Goal: Information Seeking & Learning: Check status

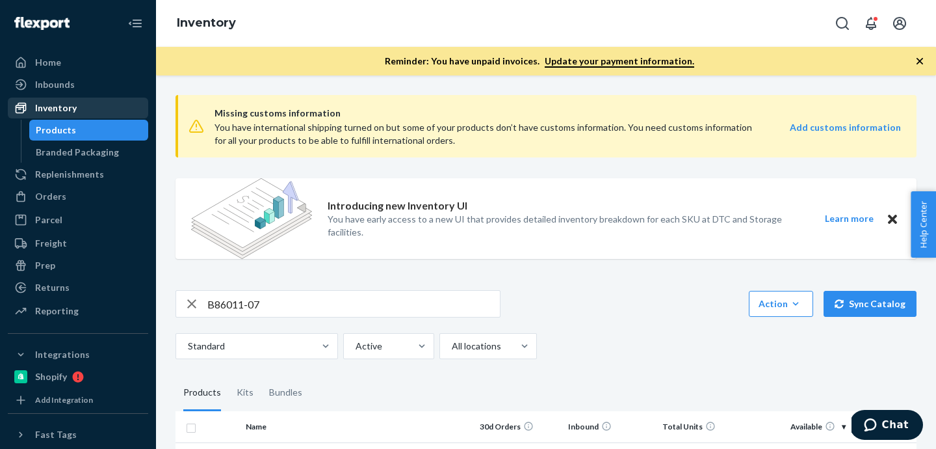
click at [60, 103] on div "Inventory" at bounding box center [56, 107] width 42 height 13
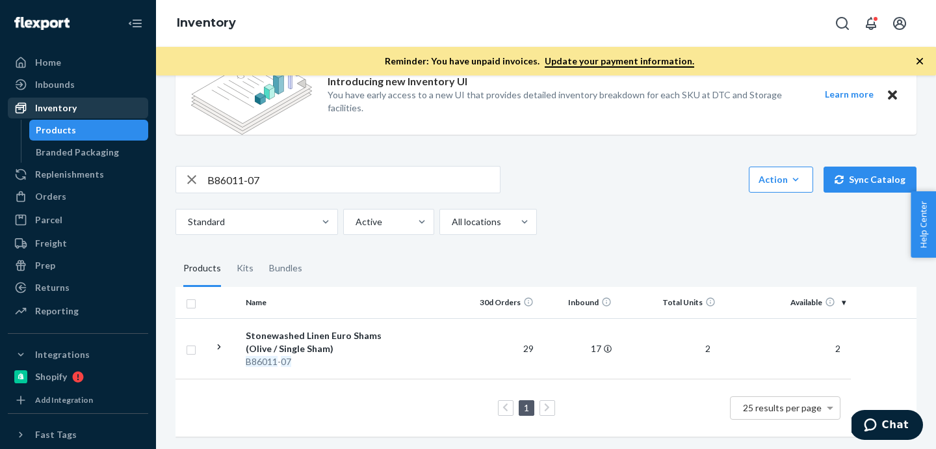
click at [46, 105] on div "Inventory" at bounding box center [56, 107] width 42 height 13
click at [306, 171] on input "B86011-07" at bounding box center [353, 179] width 293 height 26
drag, startPoint x: 306, startPoint y: 171, endPoint x: 315, endPoint y: 137, distance: 35.8
click at [306, 170] on input "B86011-07" at bounding box center [353, 179] width 293 height 26
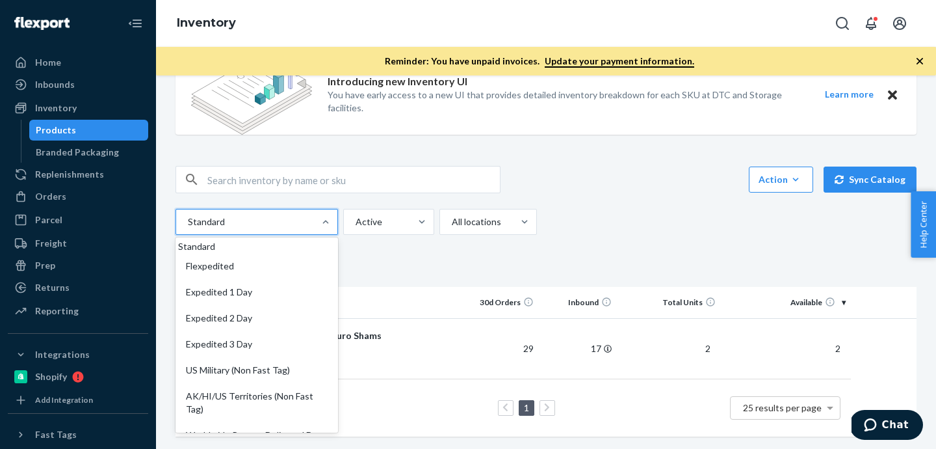
click at [312, 229] on div "Standard" at bounding box center [245, 221] width 138 height 23
click at [188, 228] on input "option Standard focused, 1 of 13. 13 results available. Use Up and Down to choo…" at bounding box center [187, 221] width 1 height 13
click at [388, 222] on div at bounding box center [387, 222] width 66 height 16
click at [356, 222] on input "Active" at bounding box center [354, 221] width 1 height 13
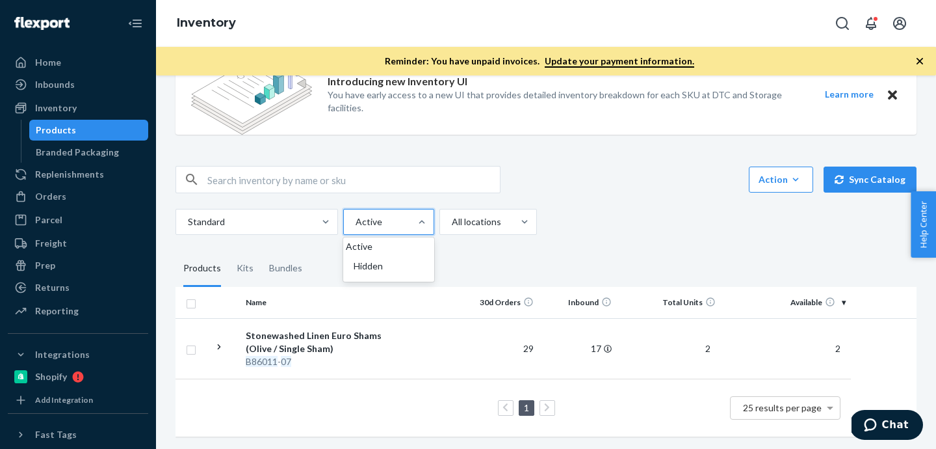
click at [574, 242] on div "Missing customs information You have international shipping turned on but some …" at bounding box center [546, 204] width 761 height 489
click at [302, 179] on input "text" at bounding box center [353, 179] width 293 height 26
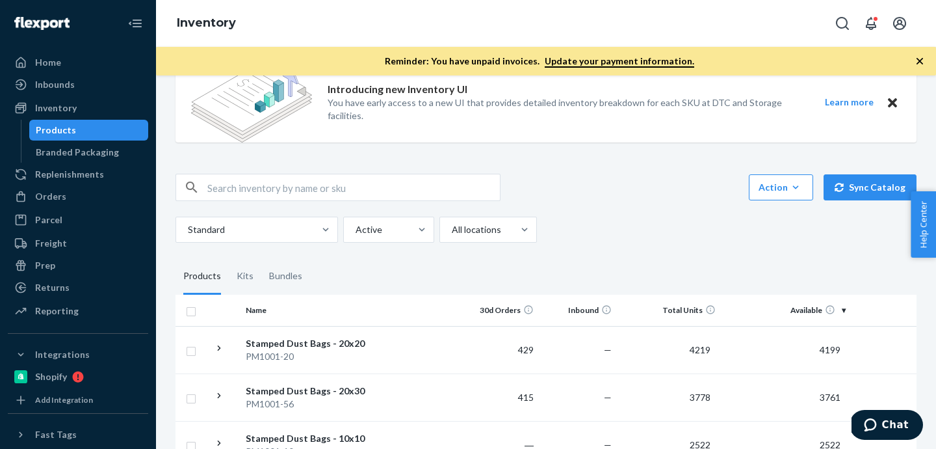
scroll to position [118, 0]
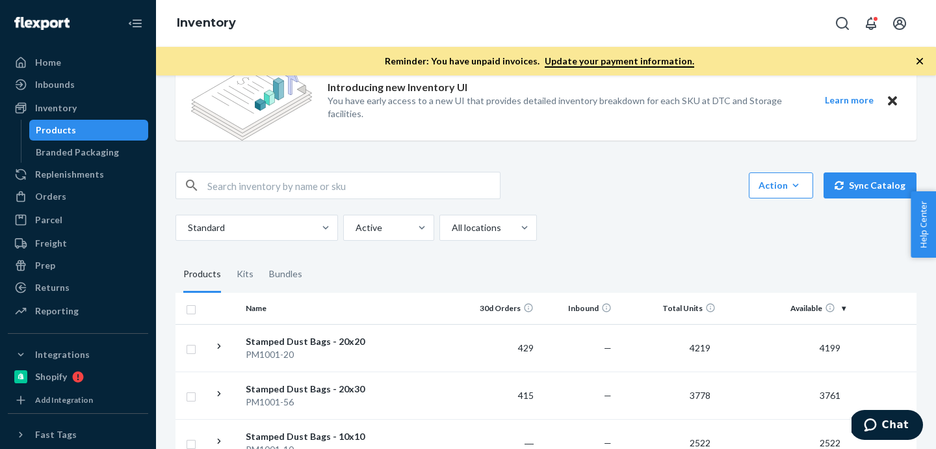
click at [845, 309] on th "Available" at bounding box center [786, 308] width 130 height 31
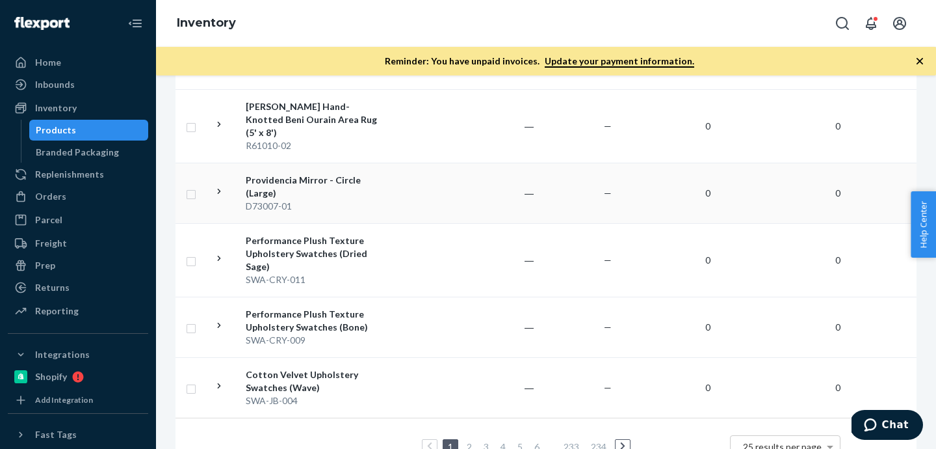
scroll to position [1587, 0]
click at [471, 442] on link "2" at bounding box center [469, 447] width 10 height 11
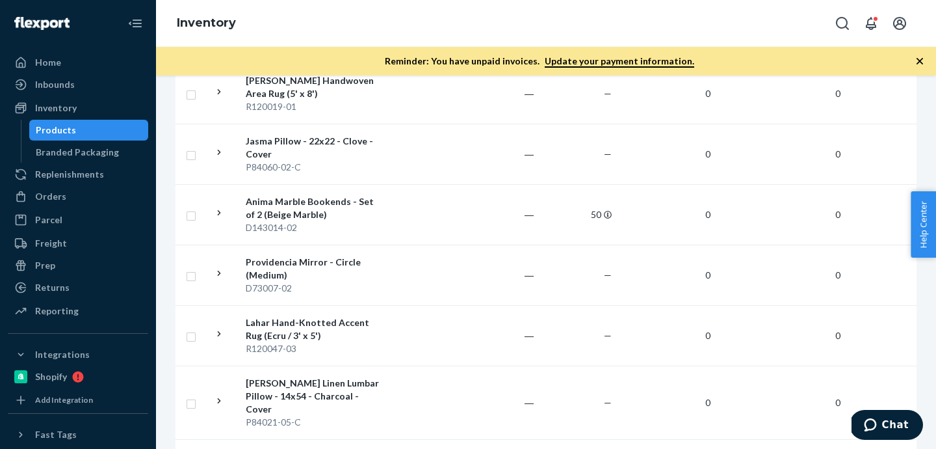
scroll to position [377, 0]
click at [107, 116] on div "Inventory" at bounding box center [78, 108] width 138 height 18
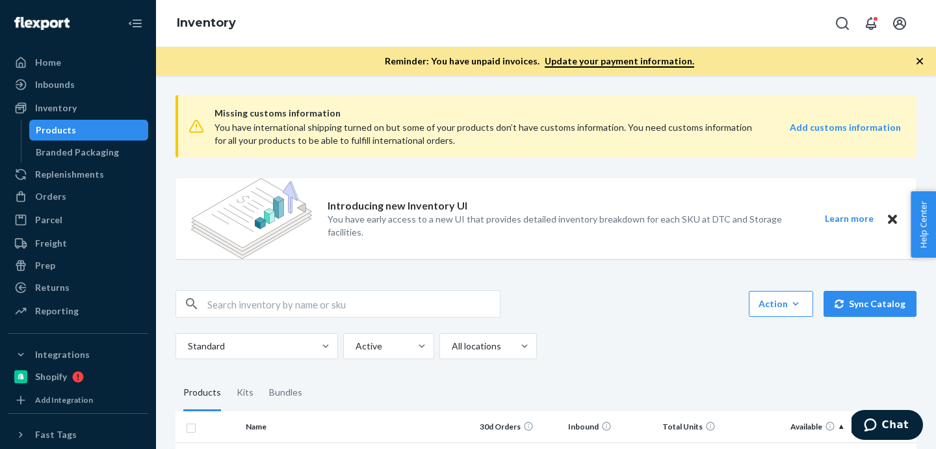
click at [289, 306] on input "text" at bounding box center [353, 304] width 293 height 26
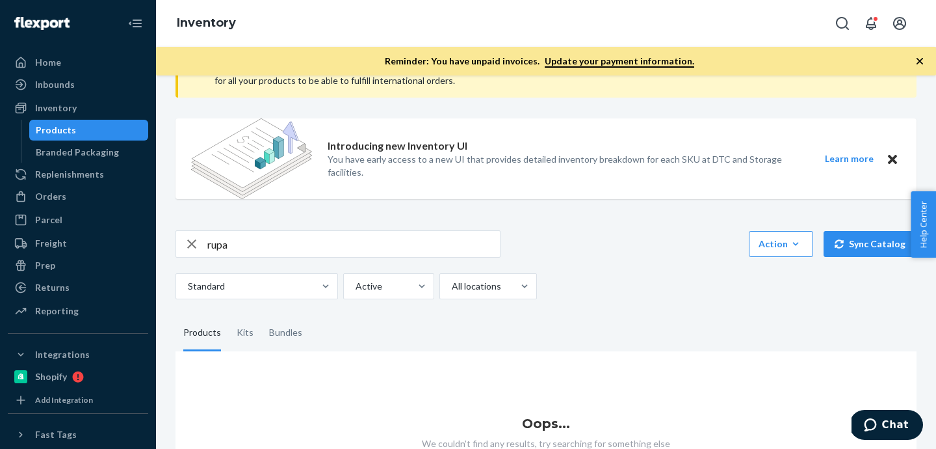
scroll to position [133, 0]
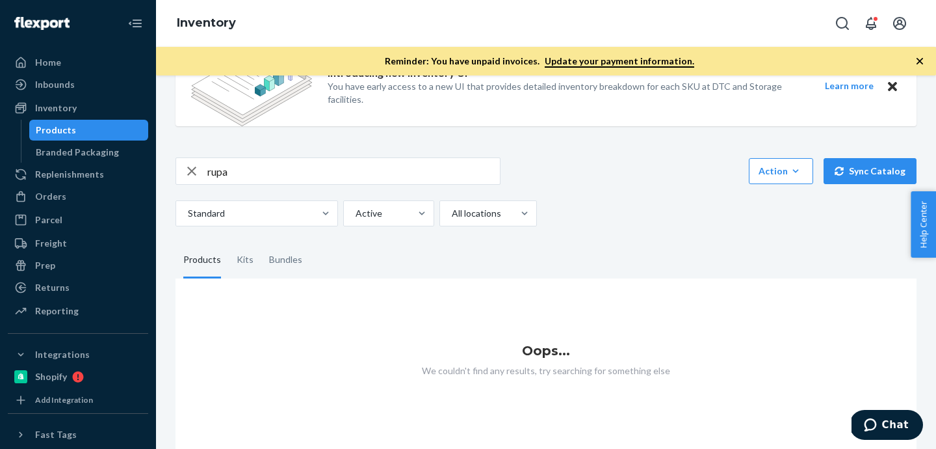
click at [289, 176] on input "rupa" at bounding box center [353, 171] width 293 height 26
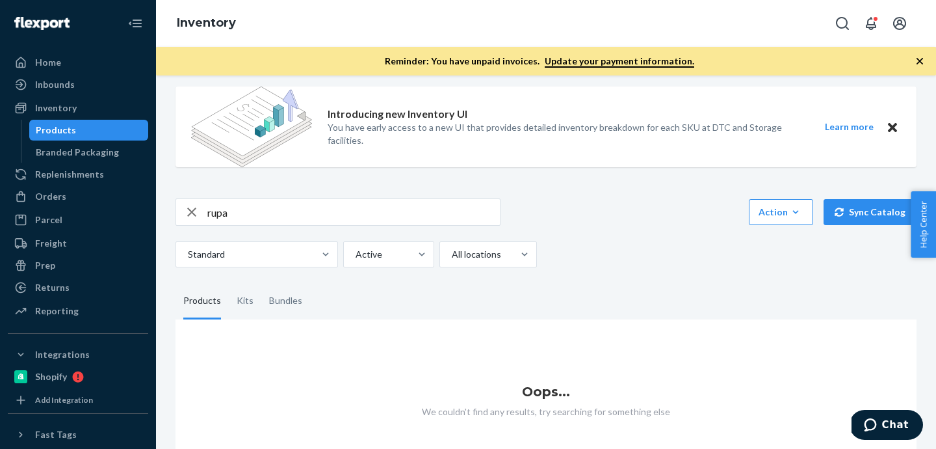
scroll to position [91, 0]
click at [387, 228] on div "rupa Action Create product Create kit or bundle Bulk create products Bulk updat…" at bounding box center [546, 233] width 741 height 69
click at [387, 218] on input "rupa" at bounding box center [353, 213] width 293 height 26
drag, startPoint x: 387, startPoint y: 218, endPoint x: 461, endPoint y: 122, distance: 121.6
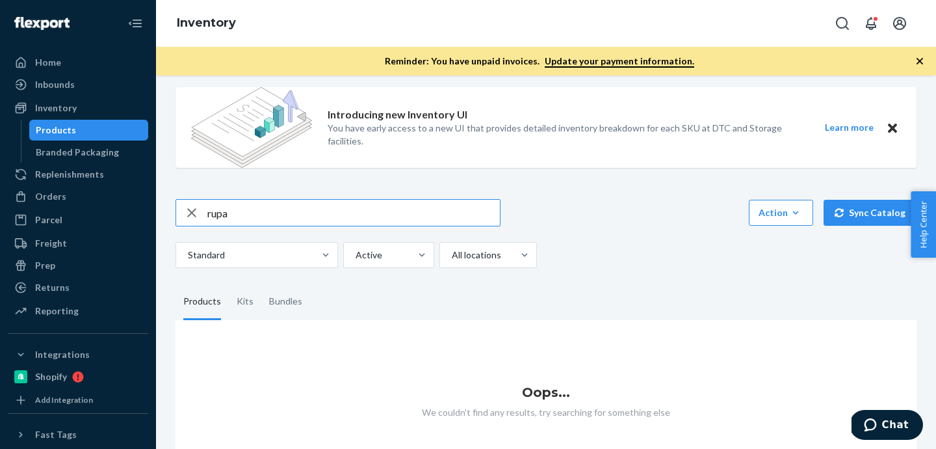
click at [387, 218] on input "rupa" at bounding box center [353, 213] width 293 height 26
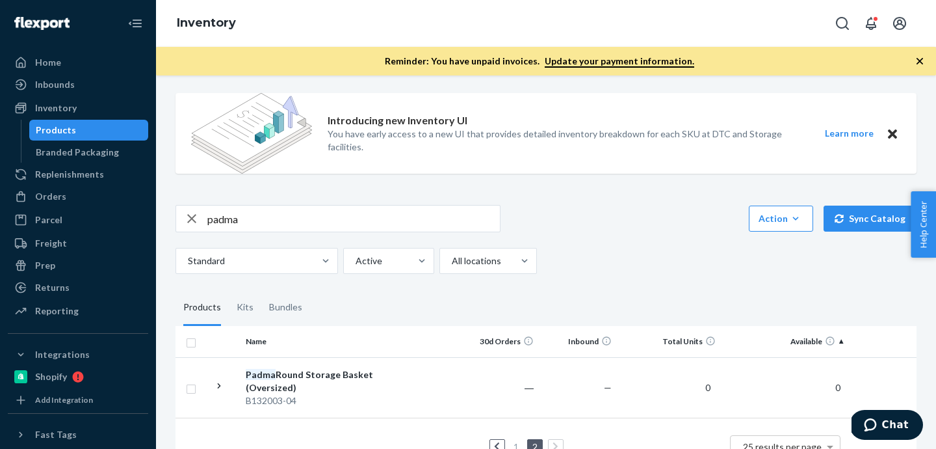
scroll to position [124, 0]
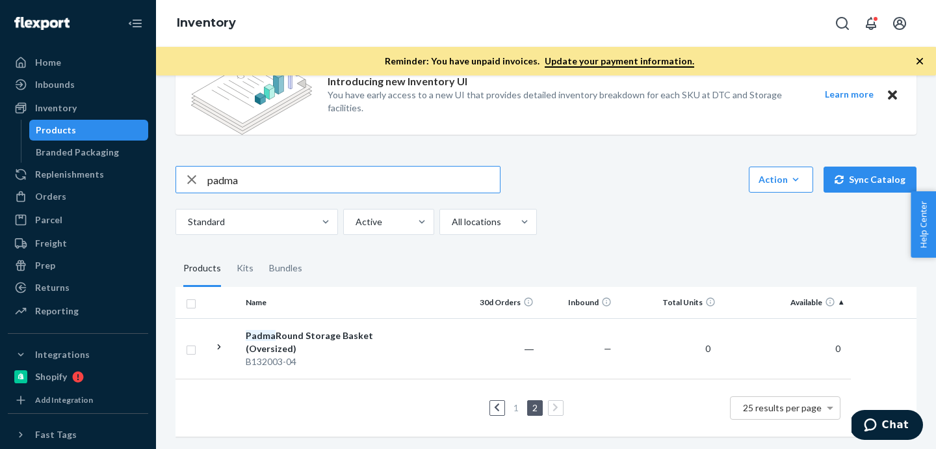
click at [333, 184] on input "padma" at bounding box center [353, 179] width 293 height 26
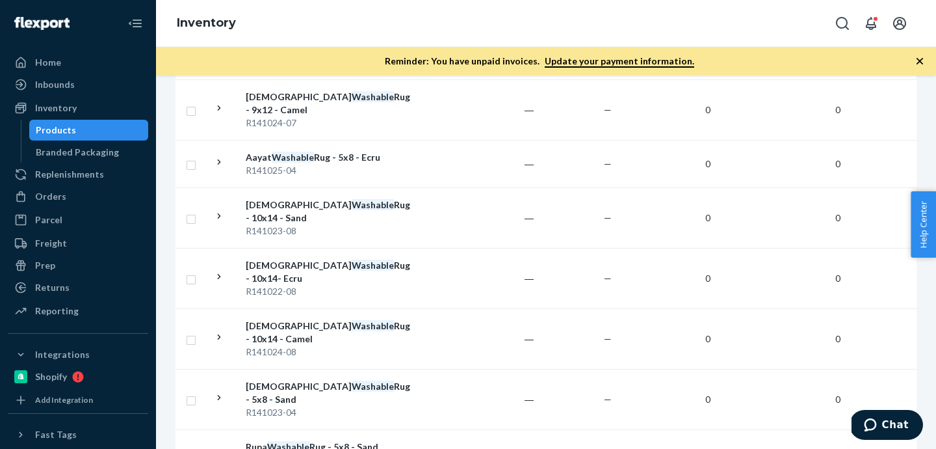
scroll to position [1341, 0]
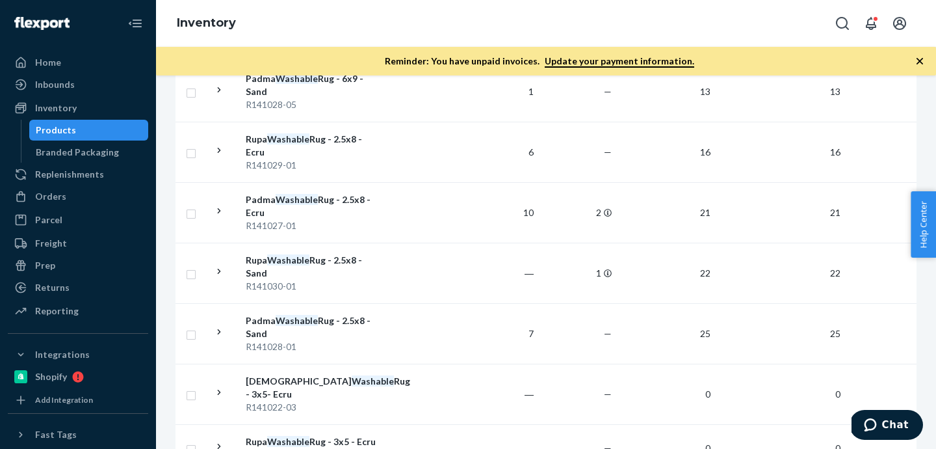
scroll to position [1432, 0]
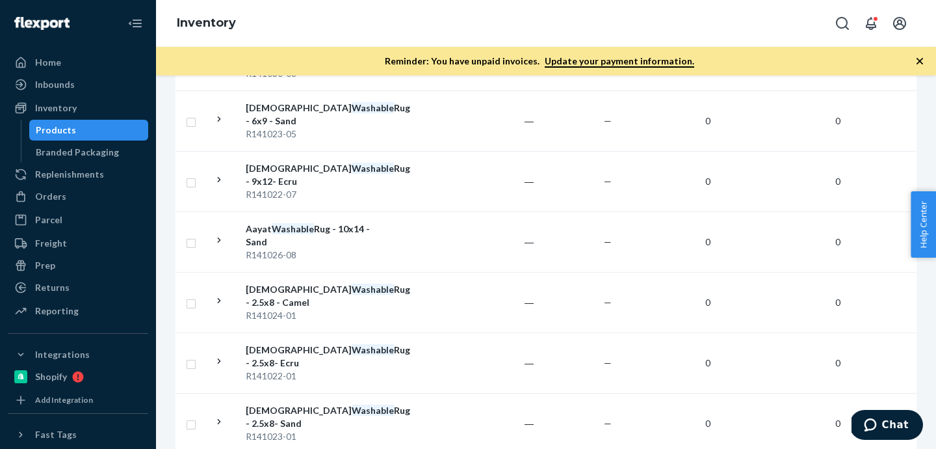
scroll to position [759, 0]
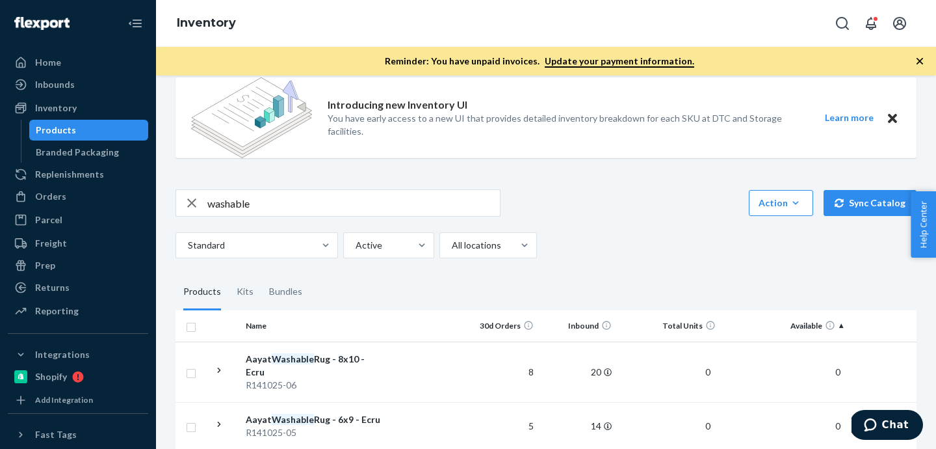
scroll to position [0, 0]
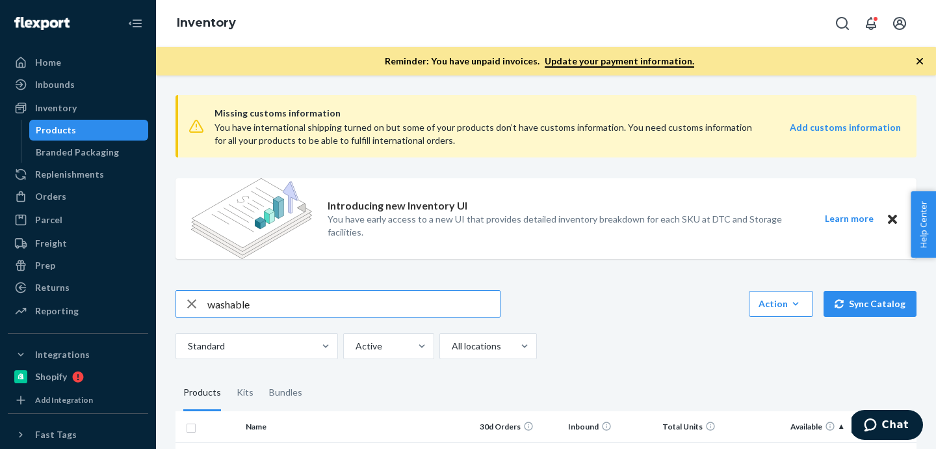
click at [322, 300] on input "washable" at bounding box center [353, 304] width 293 height 26
drag, startPoint x: 322, startPoint y: 300, endPoint x: 450, endPoint y: 152, distance: 196.3
click at [322, 300] on input "washable" at bounding box center [353, 304] width 293 height 26
type input "a"
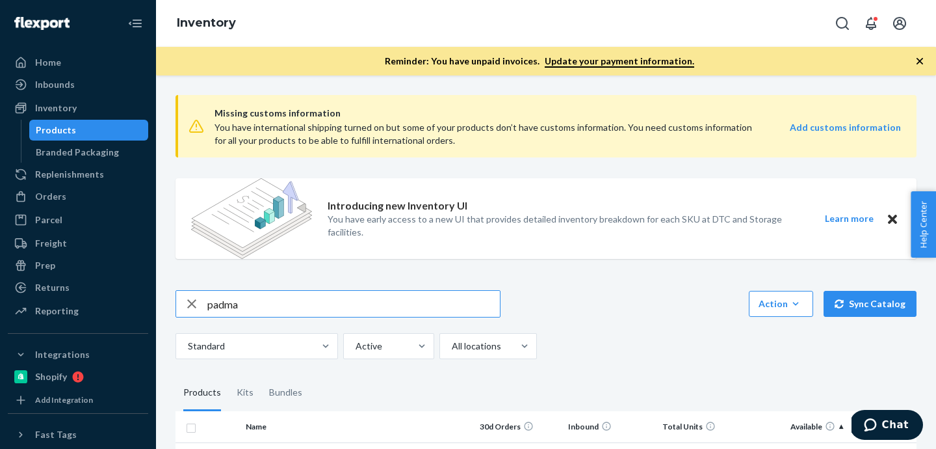
type input "padma"
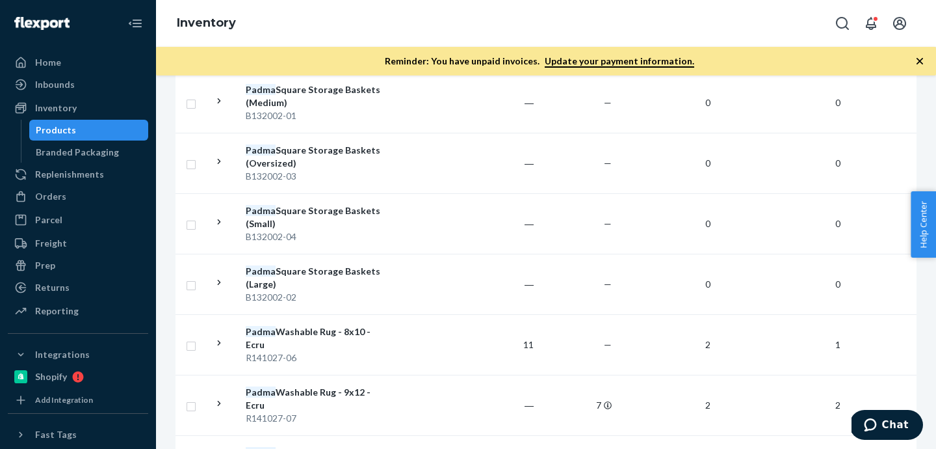
scroll to position [443, 0]
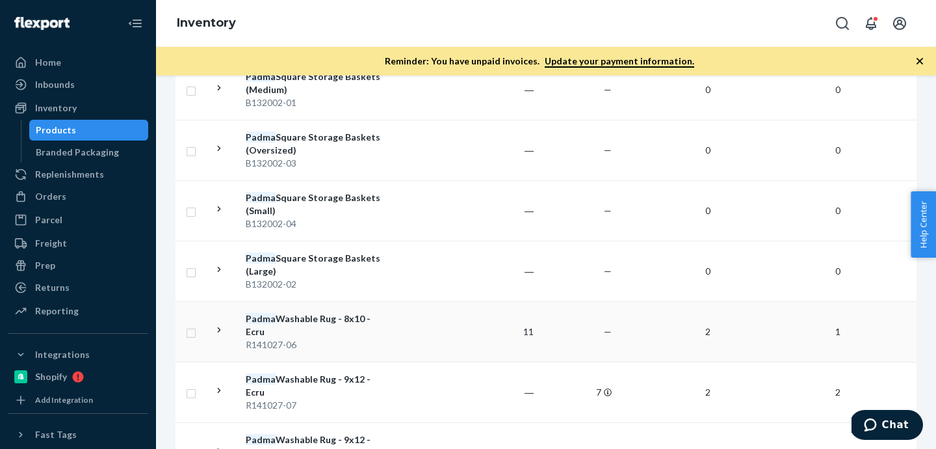
click at [287, 338] on div "R141027-06" at bounding box center [314, 344] width 136 height 13
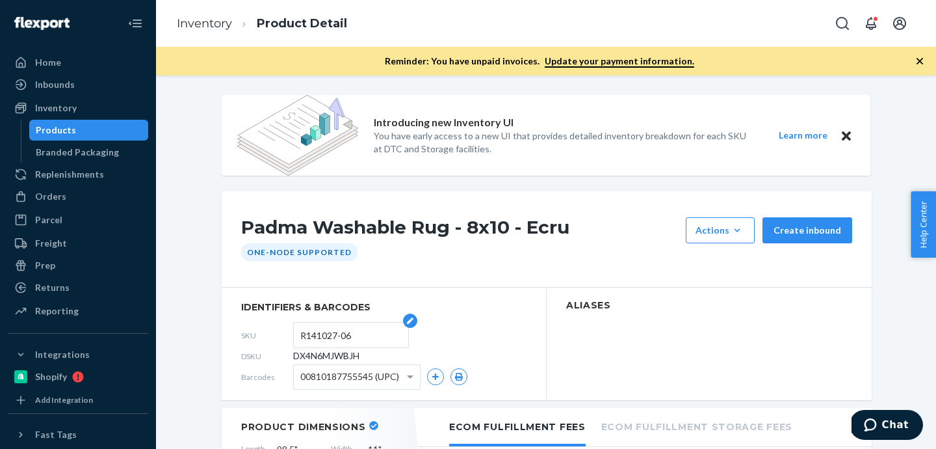
click at [333, 341] on input "R141027-06" at bounding box center [350, 334] width 101 height 25
